Goal: Task Accomplishment & Management: Manage account settings

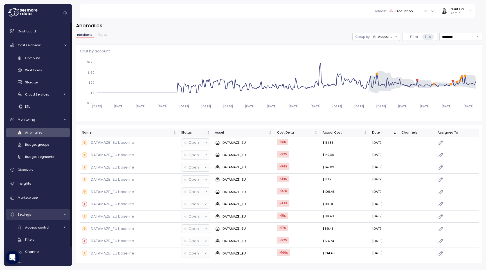
click at [46, 215] on div "Settings" at bounding box center [39, 214] width 42 height 6
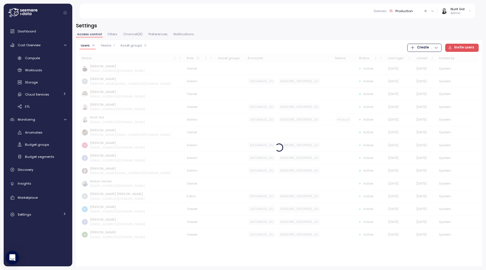
click at [133, 34] on span "Channel ( 8 )" at bounding box center [132, 34] width 19 height 3
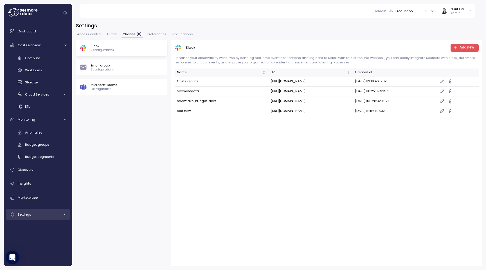
click at [25, 216] on div "Settings" at bounding box center [39, 214] width 42 height 6
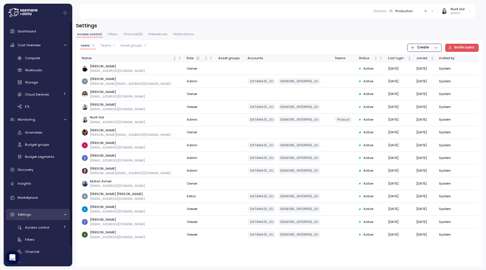
scroll to position [20, 0]
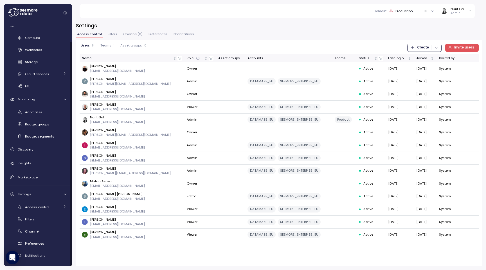
click at [138, 34] on span "Channel ( 8 )" at bounding box center [132, 34] width 19 height 3
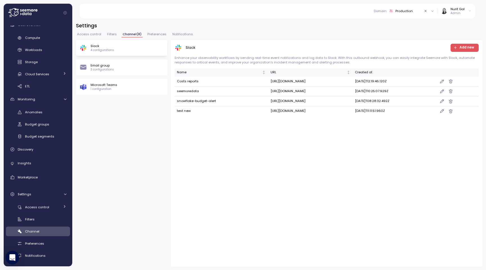
click at [457, 51] on span "Add new" at bounding box center [464, 48] width 21 height 8
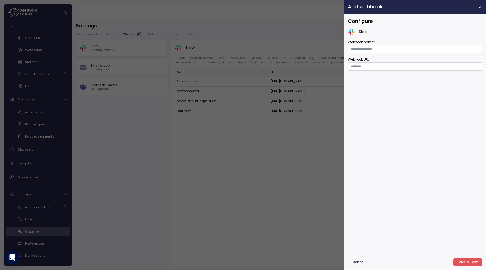
click at [358, 31] on div "Slack" at bounding box center [415, 31] width 135 height 7
click at [364, 49] on input "Webhook name *" at bounding box center [415, 49] width 135 height 8
click at [358, 64] on input "Webhook URL *" at bounding box center [415, 66] width 135 height 8
click at [106, 132] on div at bounding box center [243, 135] width 486 height 270
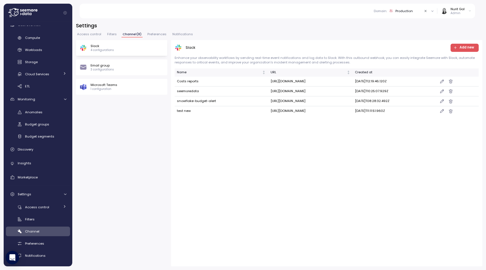
click at [126, 68] on div "Email group 3 configurations" at bounding box center [122, 67] width 84 height 8
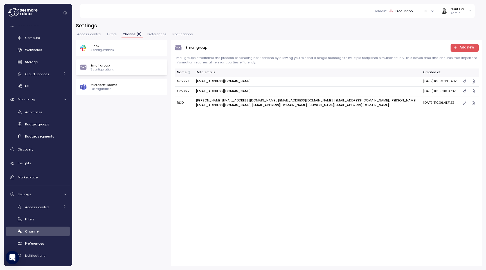
click at [469, 50] on span "Add new" at bounding box center [467, 48] width 15 height 8
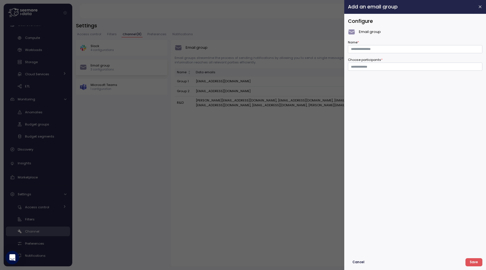
click at [310, 132] on div at bounding box center [243, 135] width 486 height 270
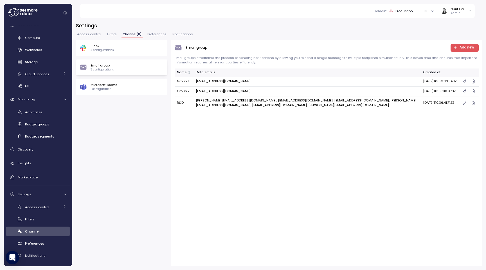
click at [133, 87] on div "Microsoft Teams 1 configuration" at bounding box center [122, 86] width 84 height 8
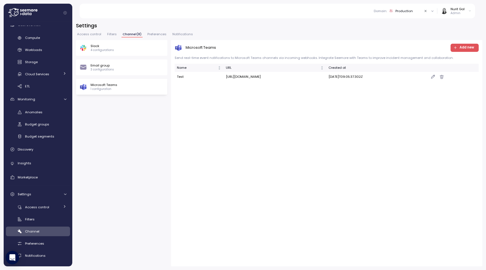
click at [470, 50] on span "Add new" at bounding box center [467, 48] width 15 height 8
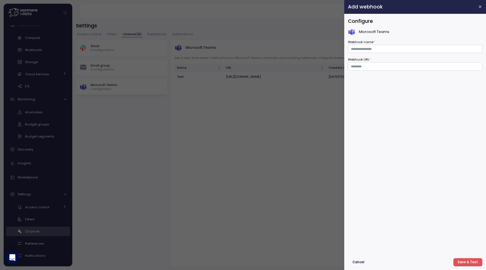
click at [308, 122] on div at bounding box center [243, 135] width 486 height 270
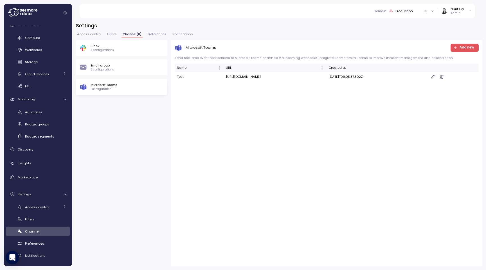
click at [127, 71] on div "Email group 3 configurations" at bounding box center [121, 67] width 91 height 16
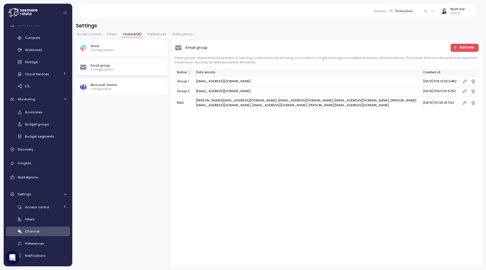
click at [460, 48] on span "Add new" at bounding box center [464, 48] width 21 height 8
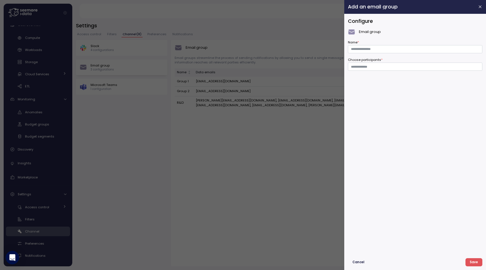
click at [244, 140] on div at bounding box center [243, 135] width 486 height 270
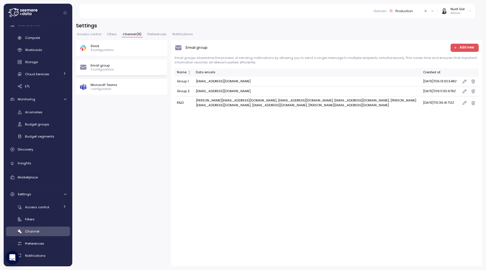
click at [462, 46] on span "Add new" at bounding box center [467, 48] width 15 height 8
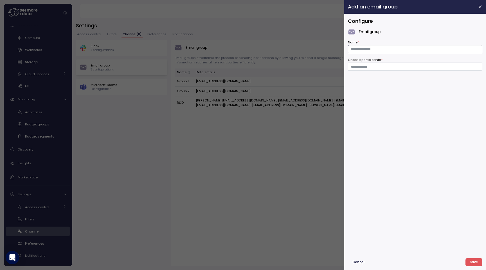
click at [403, 45] on input "Name *" at bounding box center [415, 49] width 135 height 8
click at [363, 64] on input "Choose participants *" at bounding box center [415, 66] width 128 height 5
type input "*"
type input "*****"
